Goal: Check status: Check status

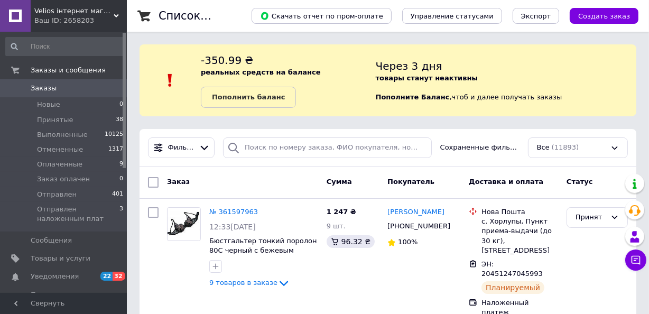
drag, startPoint x: 581, startPoint y: 67, endPoint x: 397, endPoint y: 64, distance: 183.8
click at [581, 67] on div "Через 3 дня товары станут неактивны Пополните Баланс ,  чтоб и далее получать з…" at bounding box center [506, 80] width 260 height 55
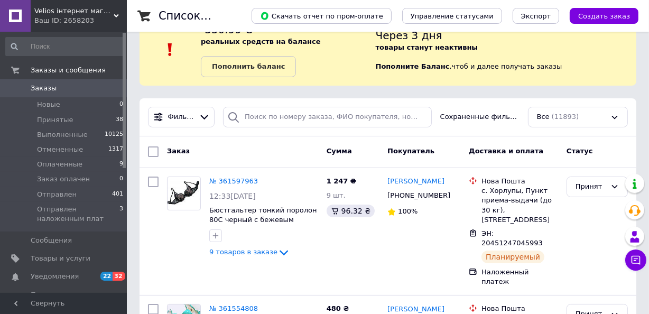
scroll to position [48, 0]
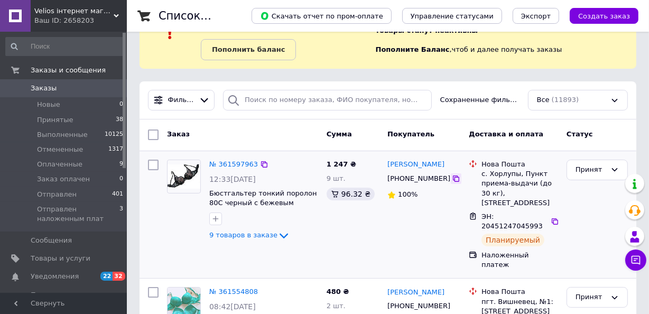
click at [452, 176] on icon at bounding box center [456, 178] width 8 height 8
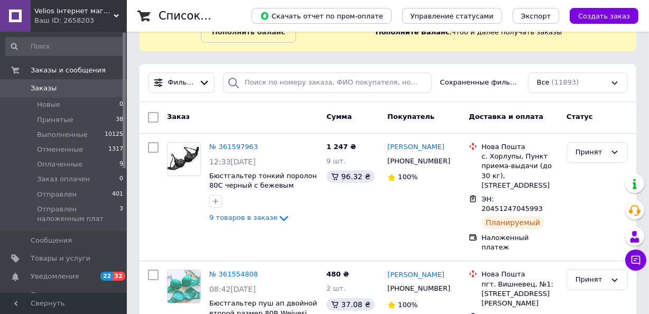
scroll to position [96, 0]
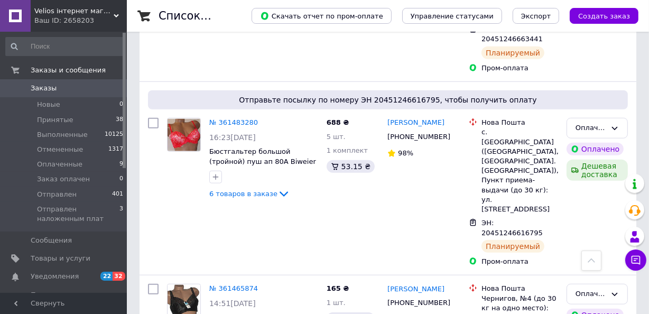
scroll to position [864, 0]
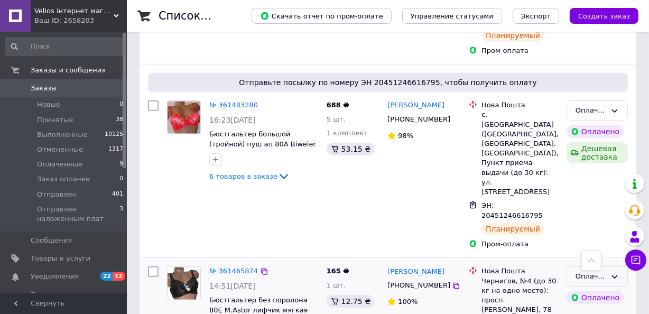
click at [615, 273] on icon at bounding box center [614, 277] width 8 height 8
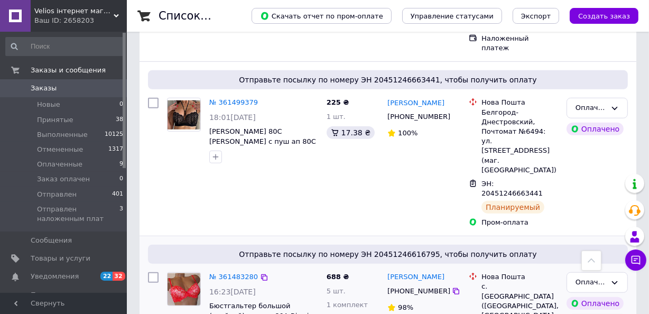
scroll to position [720, 0]
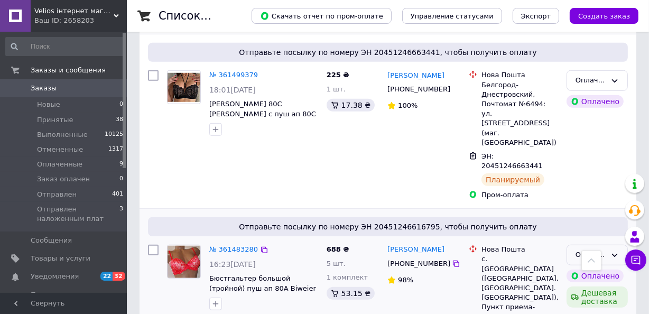
click at [610, 251] on icon at bounding box center [614, 255] width 8 height 8
click at [587, 308] on li "Отправлен" at bounding box center [597, 318] width 60 height 20
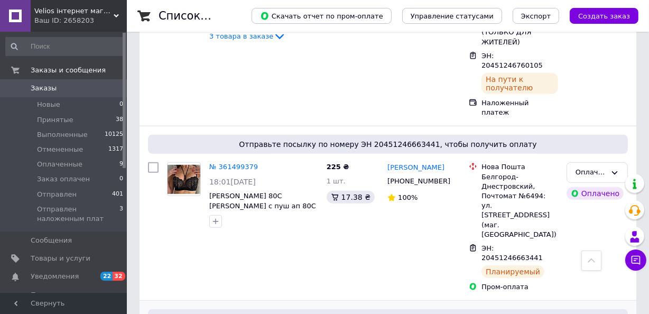
scroll to position [624, 0]
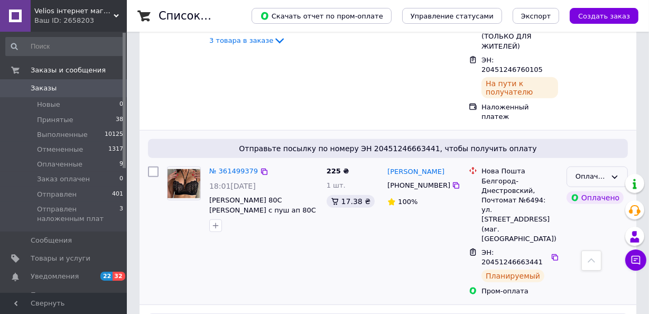
click at [620, 166] on div "Оплаченный" at bounding box center [596, 176] width 61 height 21
click at [598, 217] on li "Отправлен" at bounding box center [597, 227] width 60 height 20
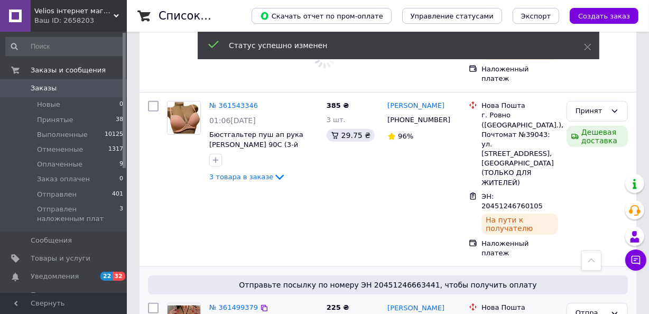
scroll to position [432, 0]
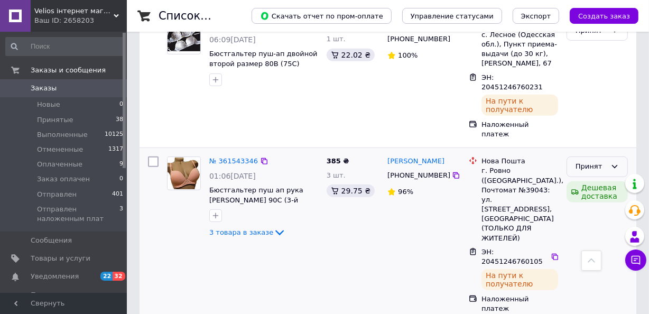
click at [615, 162] on icon at bounding box center [614, 166] width 8 height 8
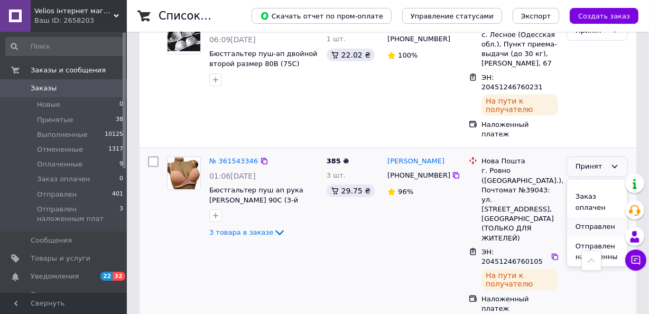
click at [604, 217] on li "Отправлен" at bounding box center [597, 227] width 60 height 20
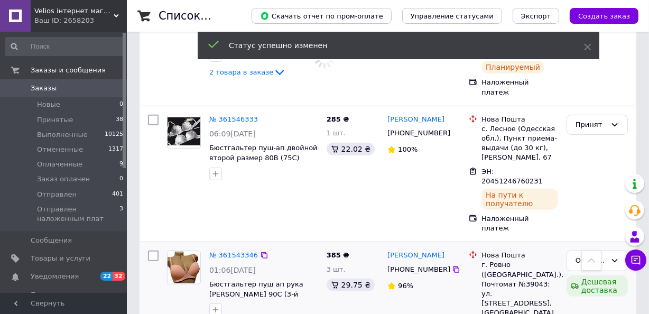
scroll to position [336, 0]
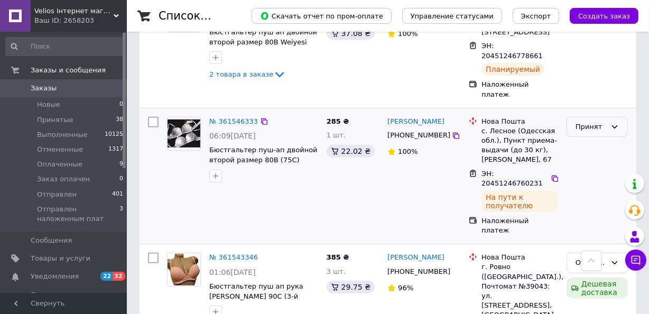
click at [606, 121] on div "Принят" at bounding box center [590, 126] width 31 height 11
click at [598, 177] on li "Отправлен" at bounding box center [597, 187] width 60 height 20
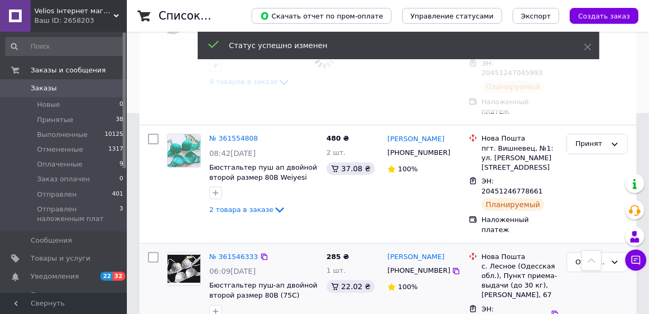
scroll to position [144, 0]
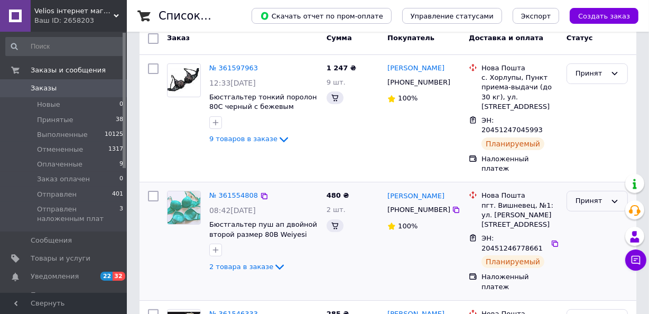
click at [603, 195] on div "Принят" at bounding box center [590, 200] width 31 height 11
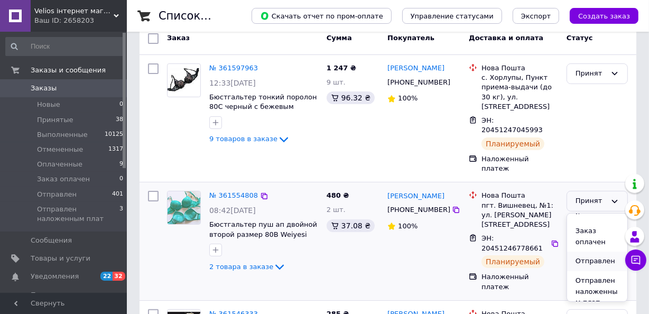
click at [595, 251] on li "Отправлен" at bounding box center [597, 261] width 60 height 20
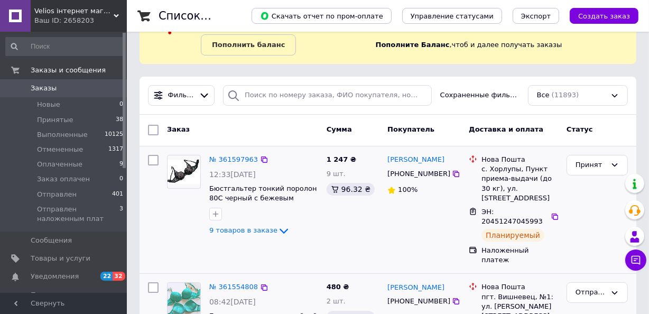
scroll to position [48, 0]
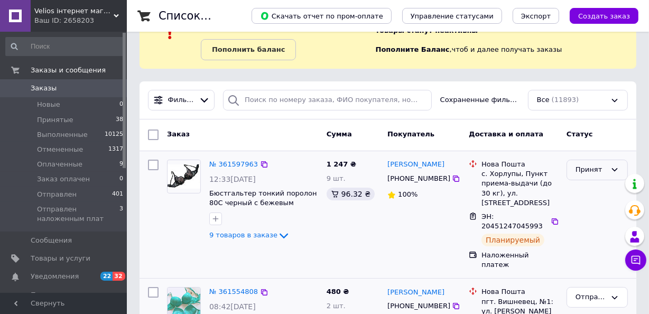
click at [604, 170] on div "Принят" at bounding box center [590, 169] width 31 height 11
drag, startPoint x: 585, startPoint y: 216, endPoint x: 481, endPoint y: 108, distance: 150.5
click at [585, 220] on li "Отправлен" at bounding box center [597, 230] width 60 height 20
